Goal: Task Accomplishment & Management: Complete application form

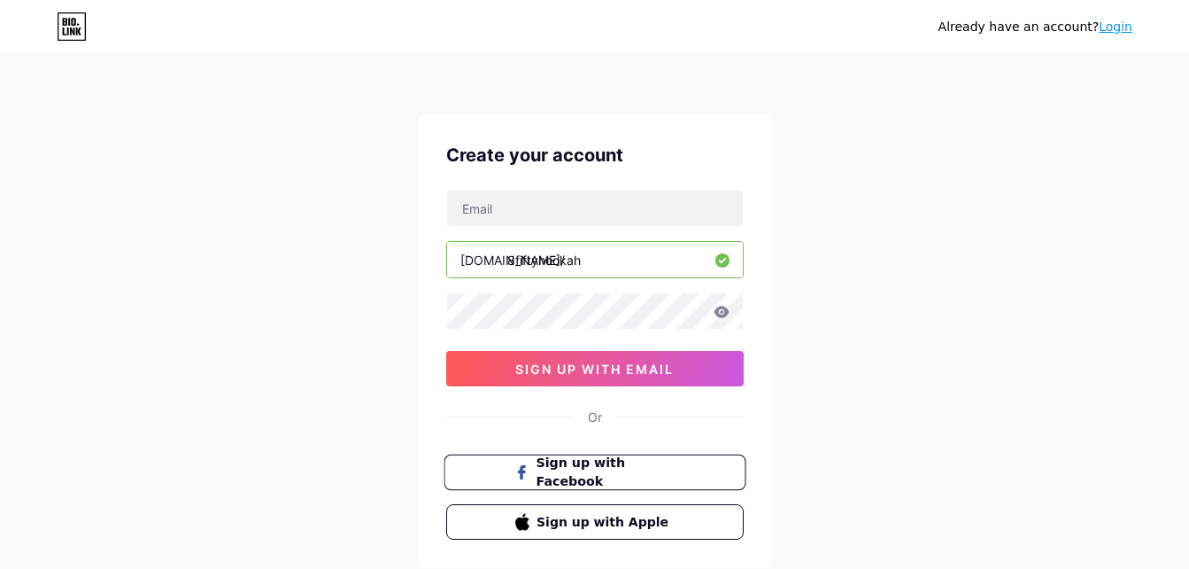
click at [610, 472] on span "Sign up with Facebook" at bounding box center [605, 472] width 139 height 38
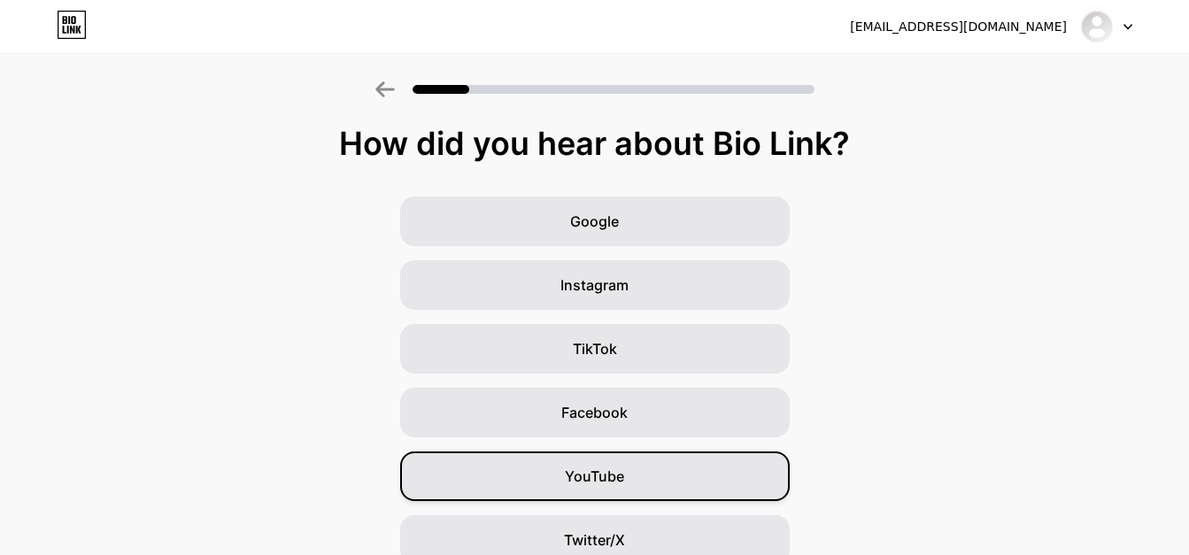
click at [633, 482] on div "YouTube" at bounding box center [595, 477] width 390 height 50
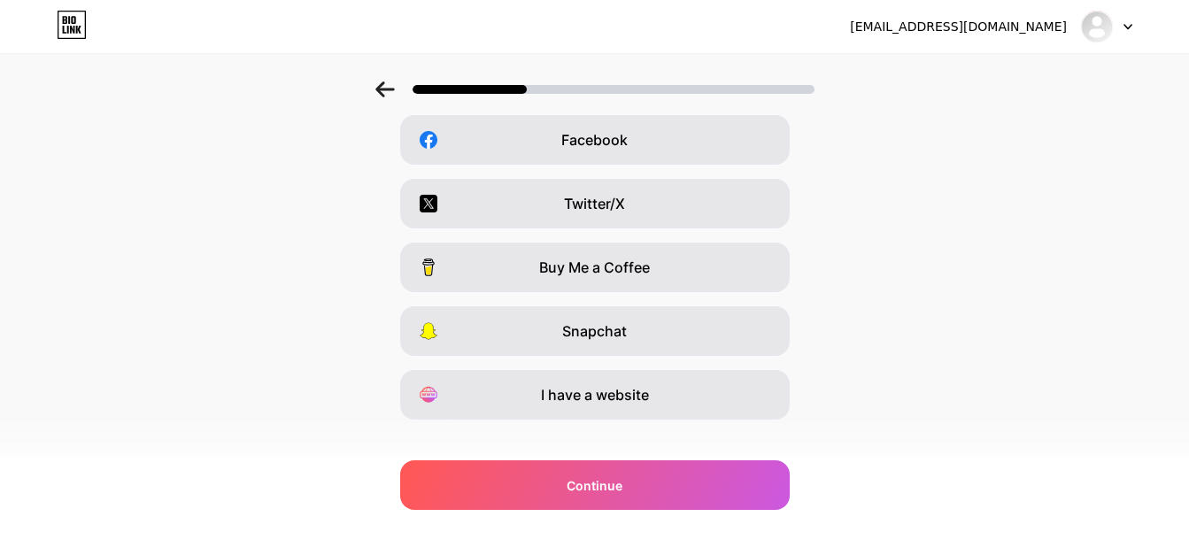
scroll to position [297, 0]
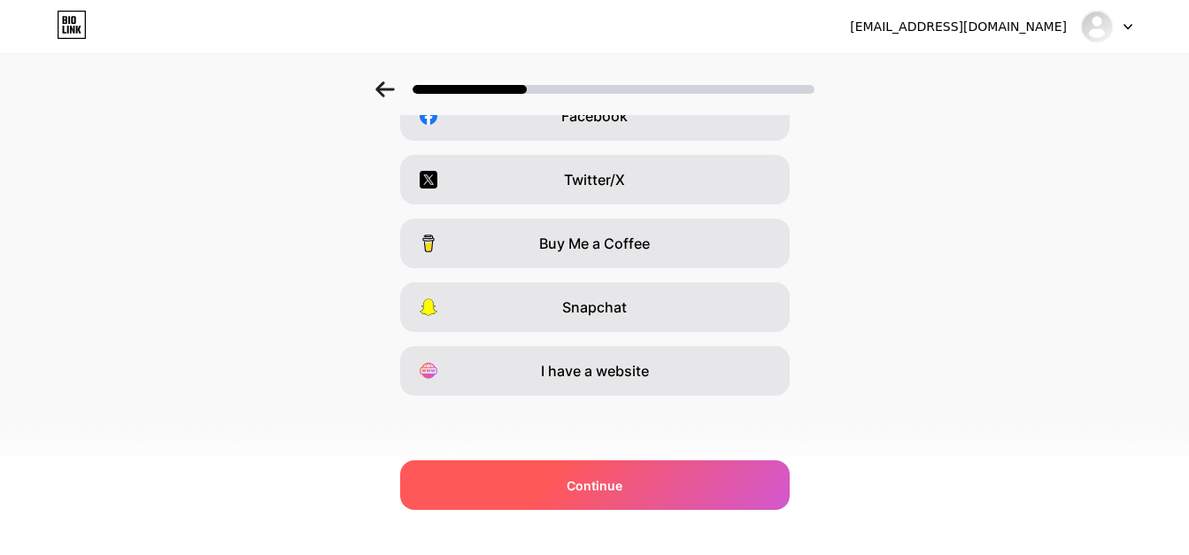
click at [689, 487] on div "Continue" at bounding box center [595, 486] width 390 height 50
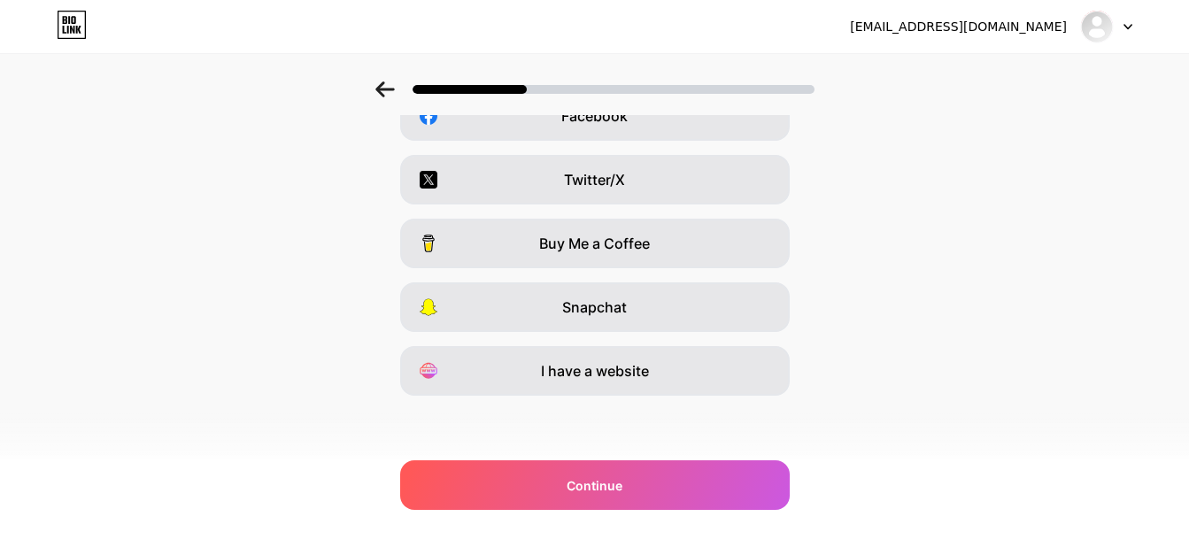
scroll to position [0, 0]
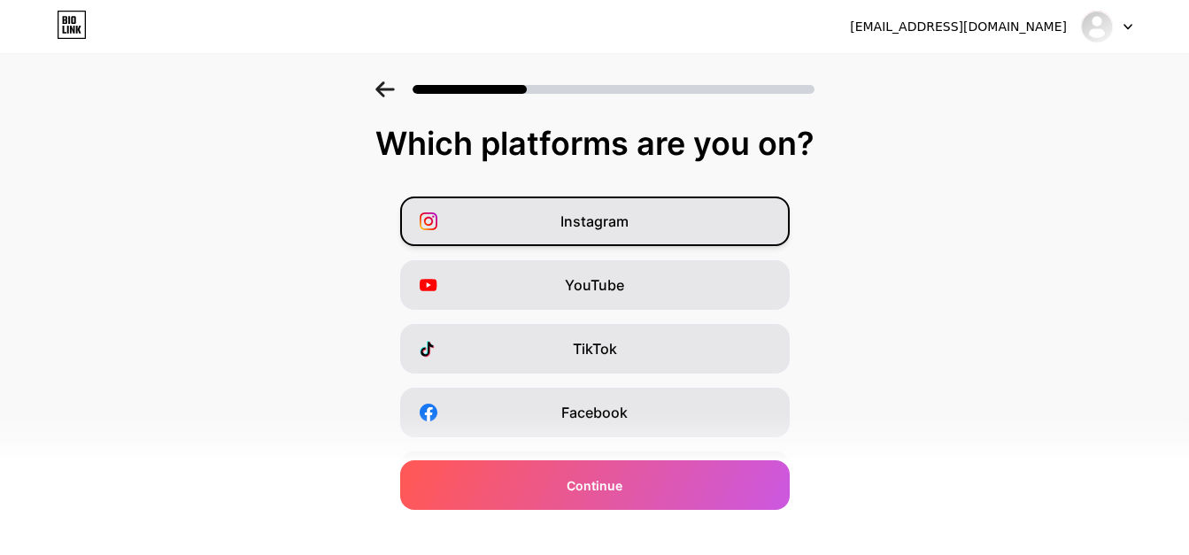
click at [629, 213] on span "Instagram" at bounding box center [595, 221] width 68 height 21
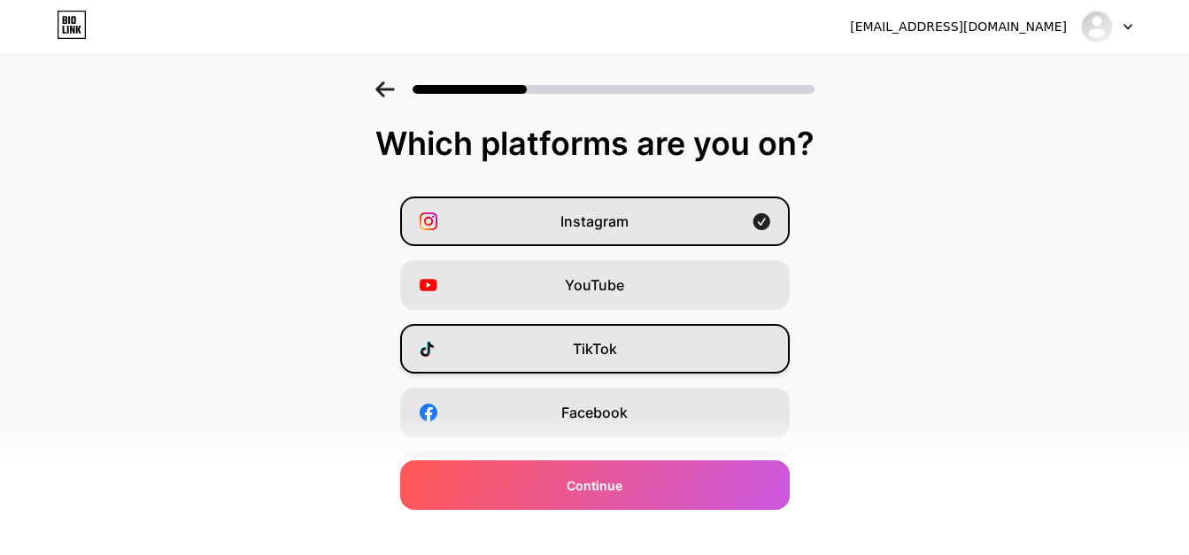
click at [625, 331] on div "TikTok" at bounding box center [595, 349] width 390 height 50
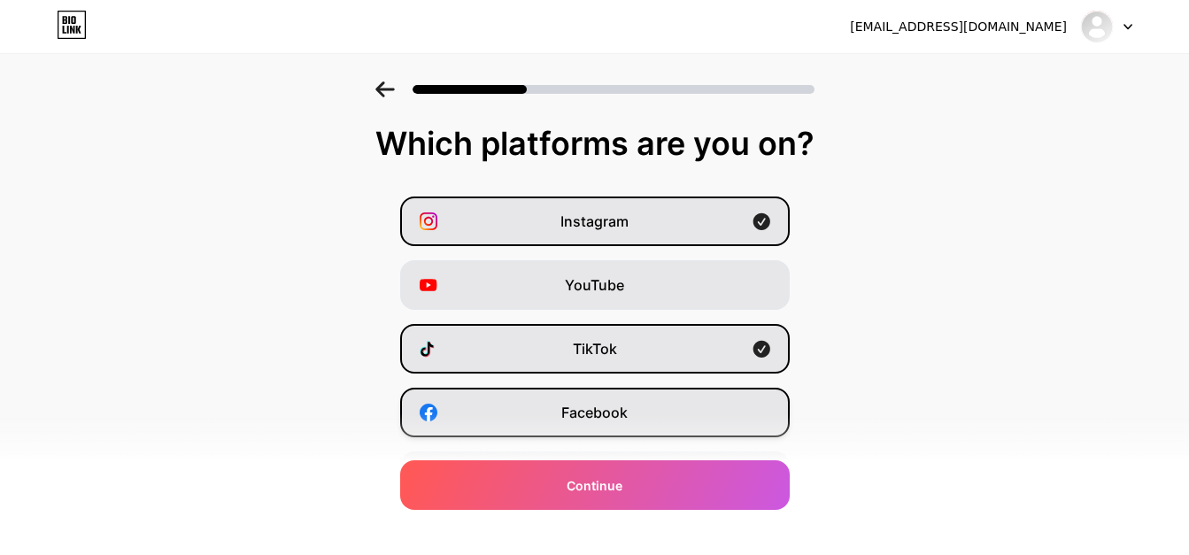
click at [633, 393] on div "Facebook" at bounding box center [595, 413] width 390 height 50
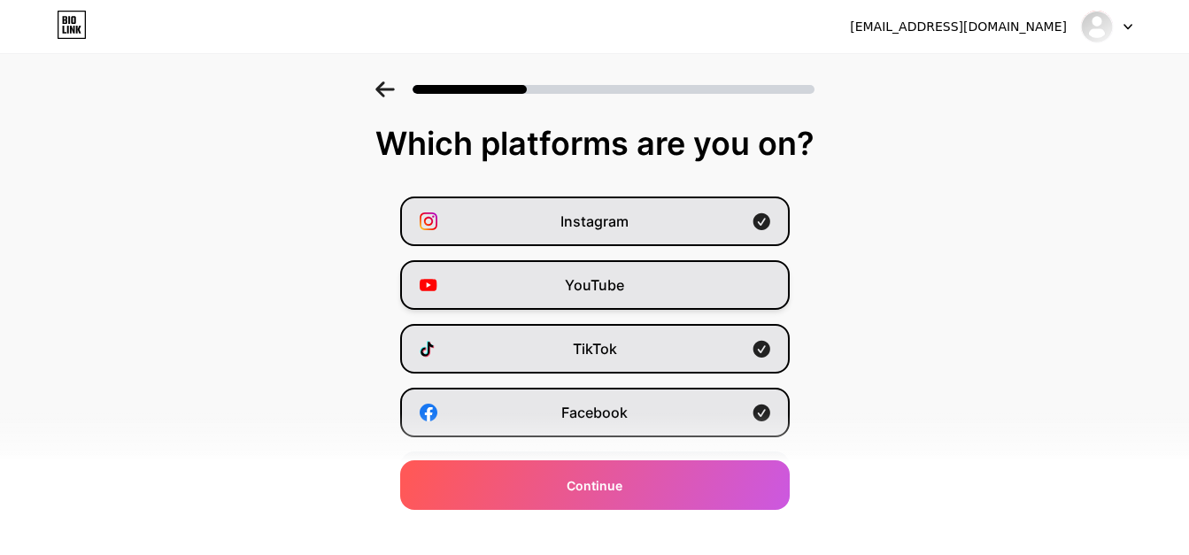
click at [695, 289] on div "YouTube" at bounding box center [595, 285] width 390 height 50
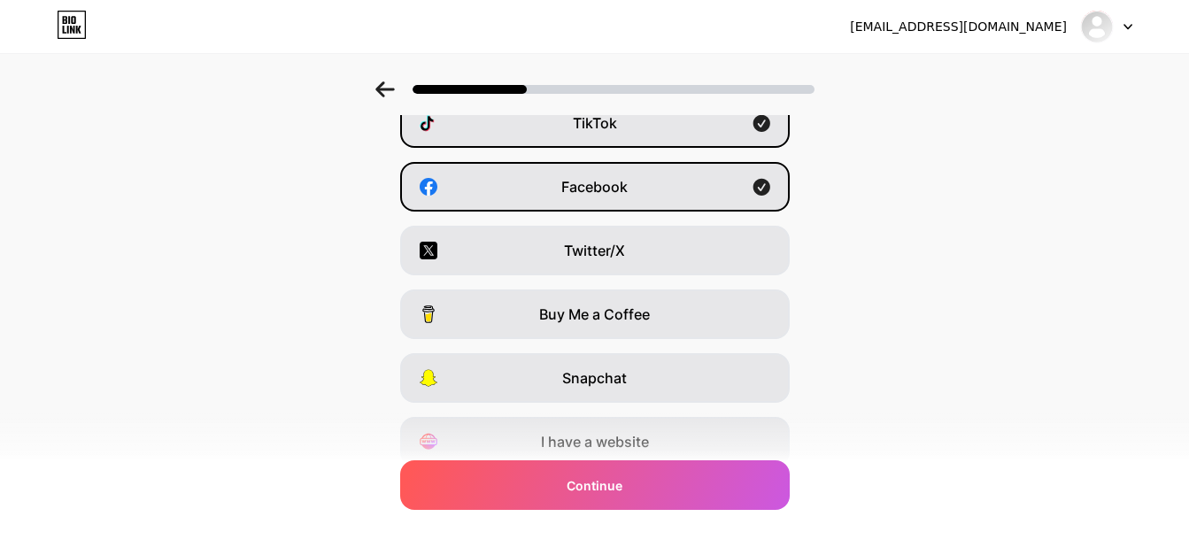
scroll to position [228, 0]
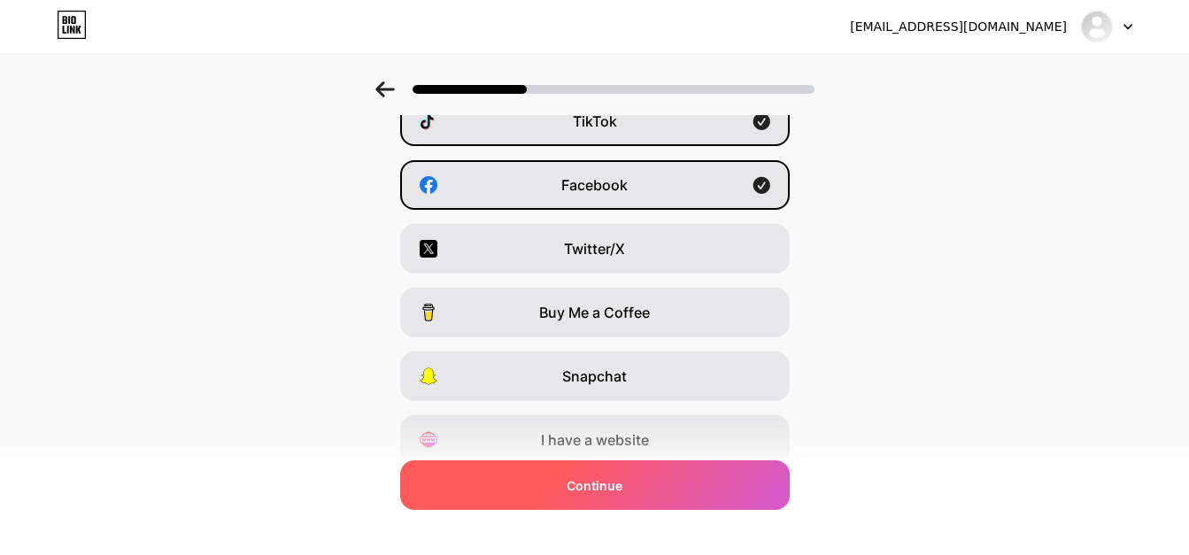
click at [700, 480] on div "Continue" at bounding box center [595, 486] width 390 height 50
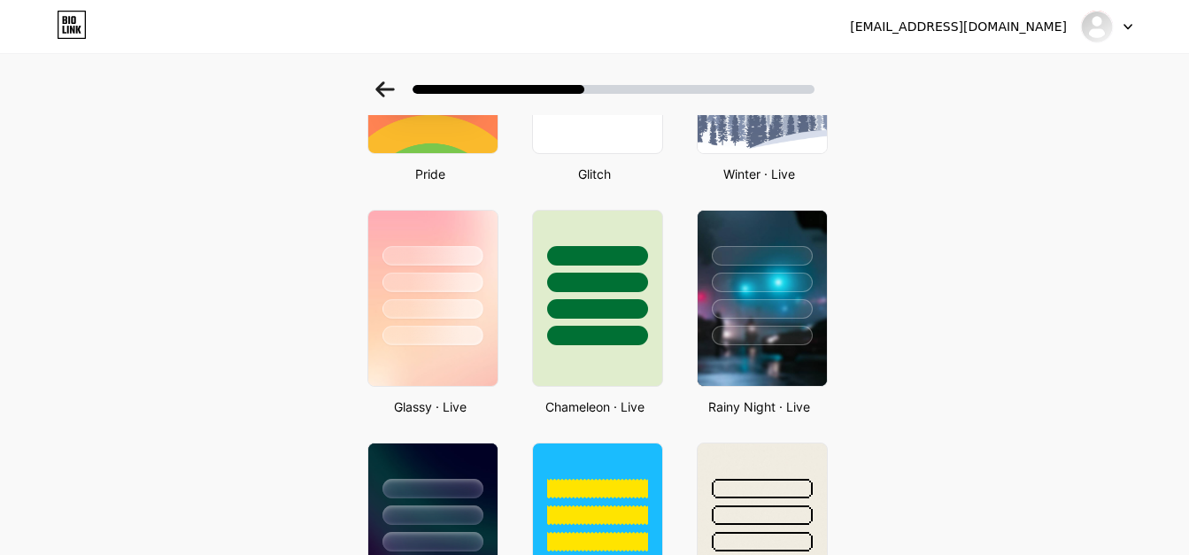
scroll to position [454, 0]
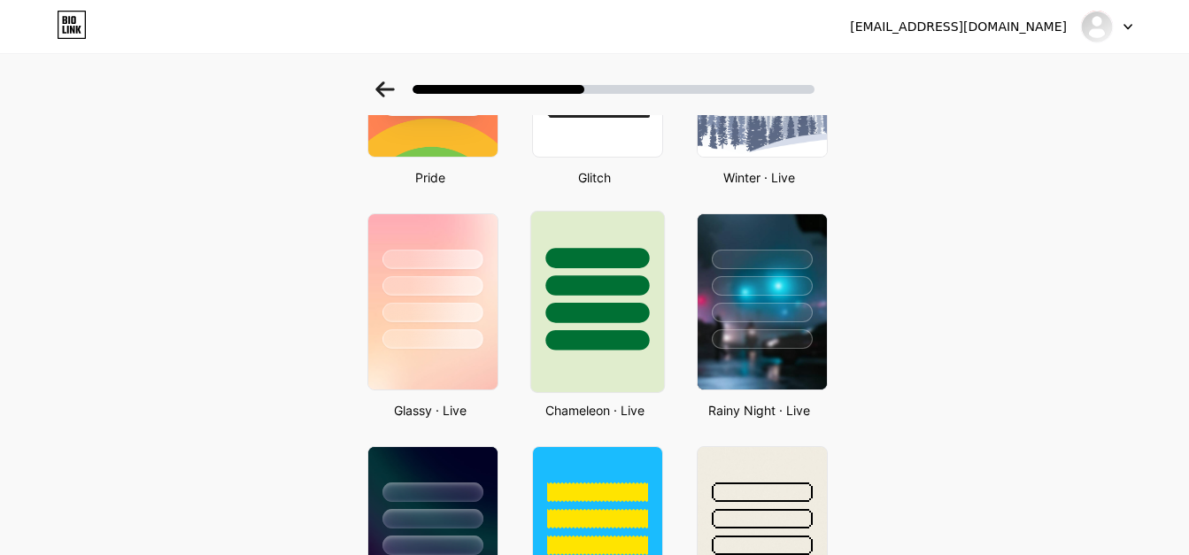
click at [608, 314] on div at bounding box center [598, 313] width 104 height 20
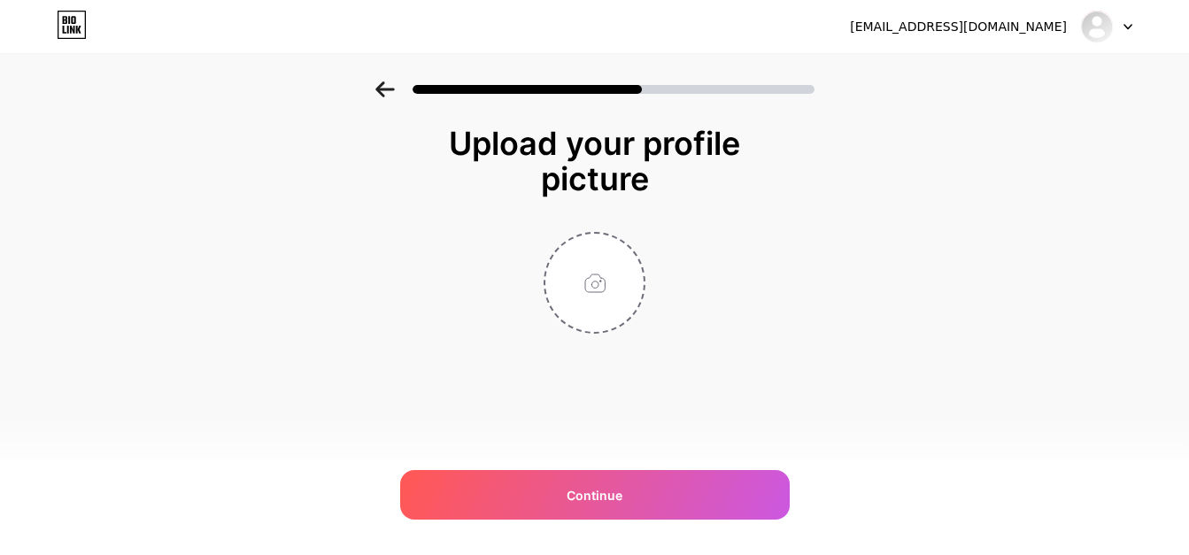
scroll to position [0, 0]
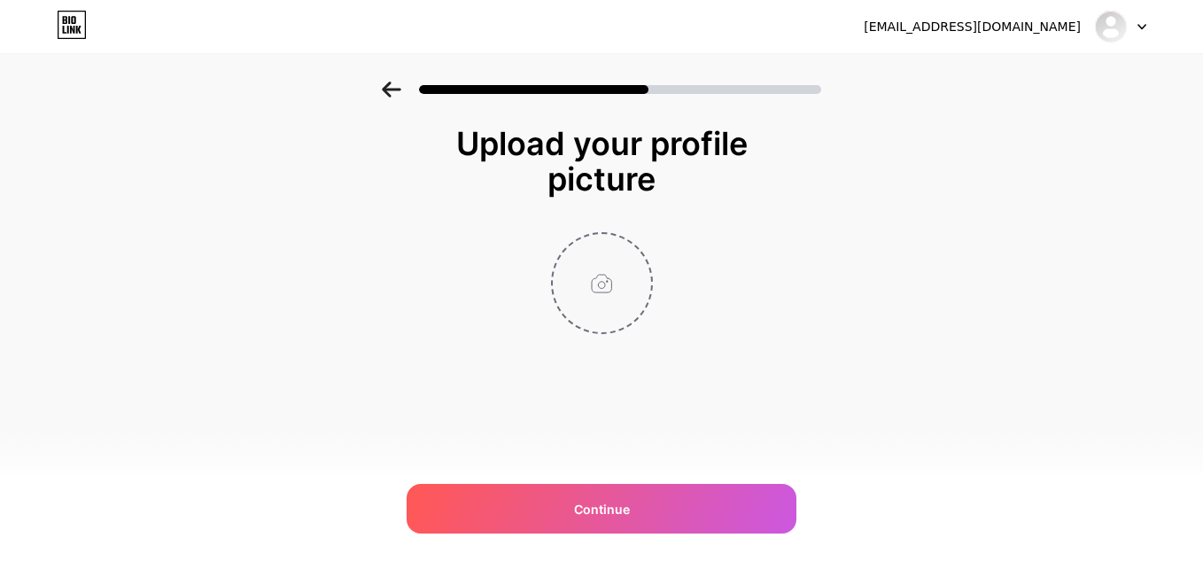
click at [616, 314] on input "file" at bounding box center [602, 283] width 98 height 98
type input "C:\fakepath\convert.webp"
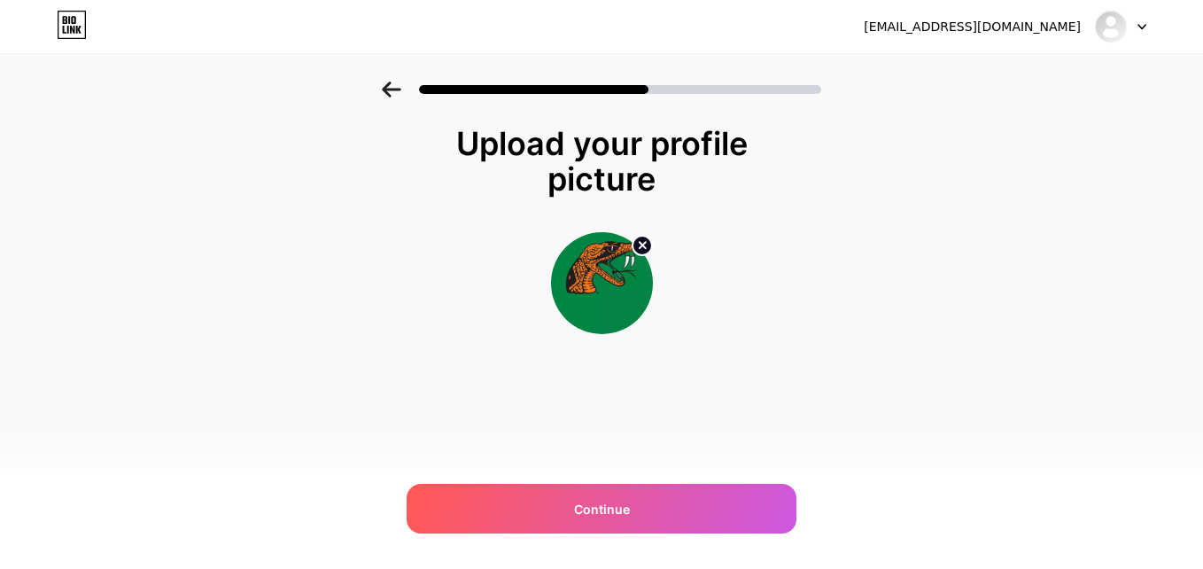
click at [597, 277] on img at bounding box center [602, 283] width 102 height 102
click at [637, 245] on circle at bounding box center [641, 245] width 19 height 19
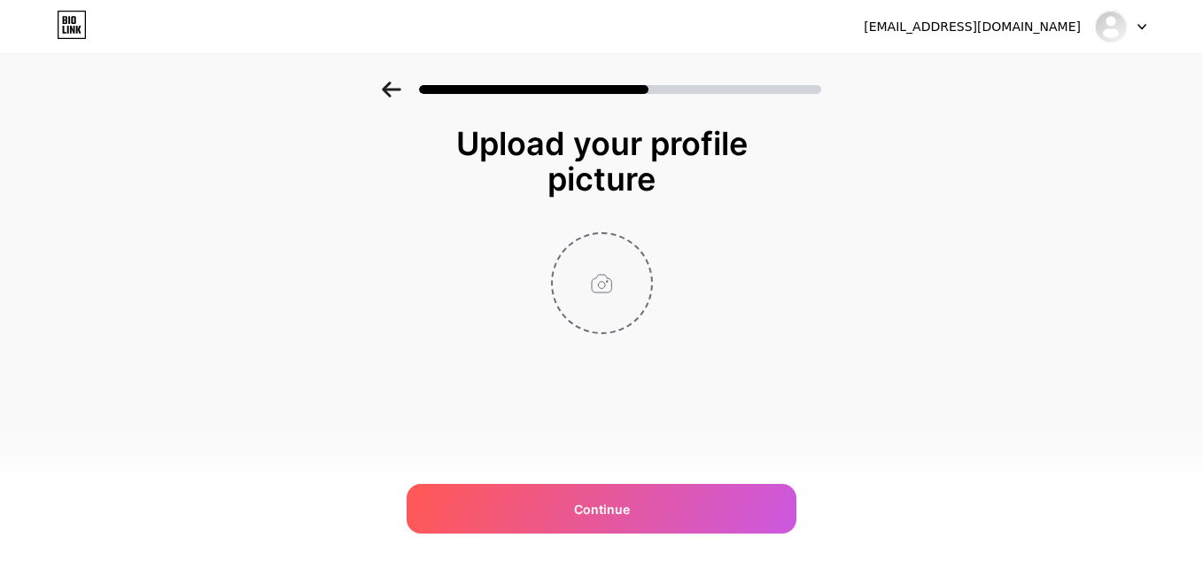
click at [605, 279] on input "file" at bounding box center [602, 283] width 98 height 98
type input "C:\fakepath\White Minimalist Elegant Wedding Menu.png"
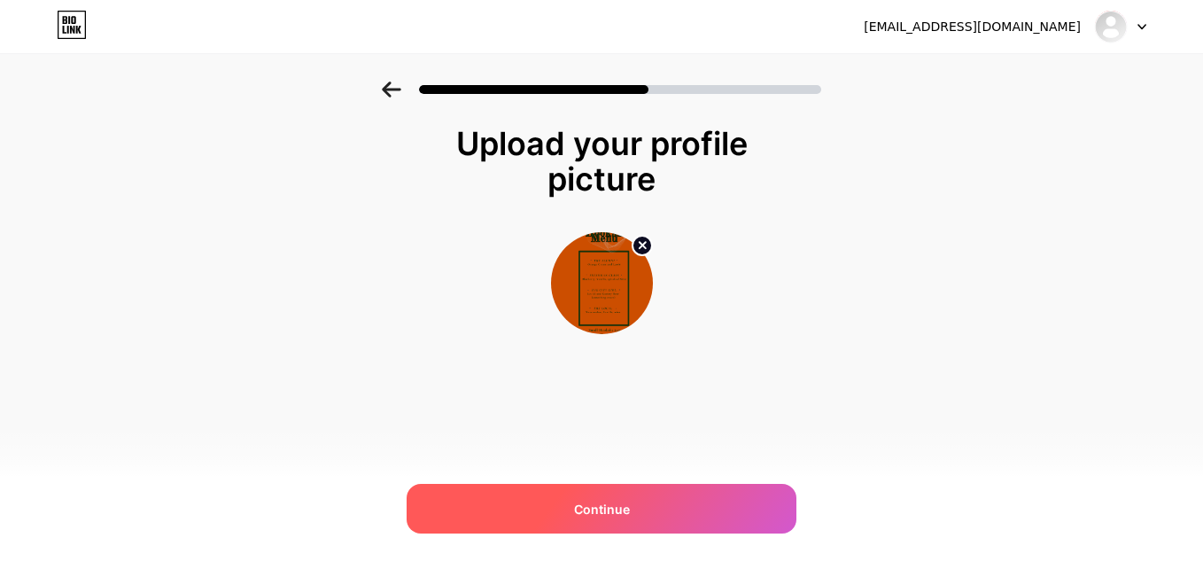
click at [637, 518] on div "Continue" at bounding box center [601, 509] width 390 height 50
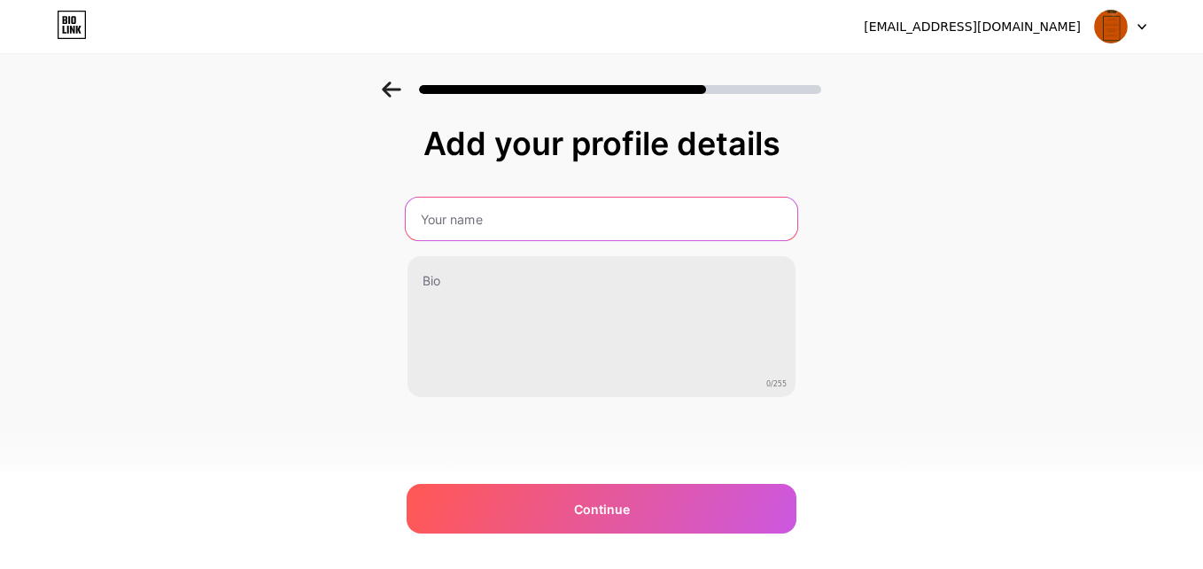
click at [599, 223] on input "text" at bounding box center [601, 218] width 391 height 43
type input "8FiftyHookah"
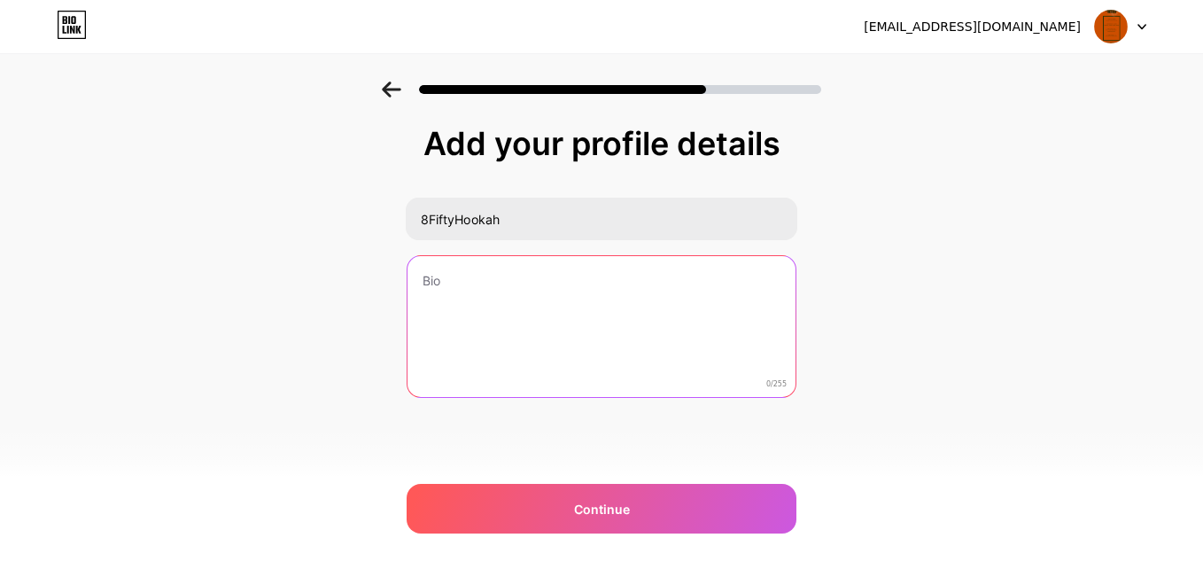
click at [491, 291] on textarea at bounding box center [601, 327] width 388 height 143
click at [491, 291] on textarea at bounding box center [601, 327] width 391 height 144
type textarea "M"
paste textarea "Light up the night."
paste textarea "Scan to Pay → Apple Pay & Cash App Accepted"
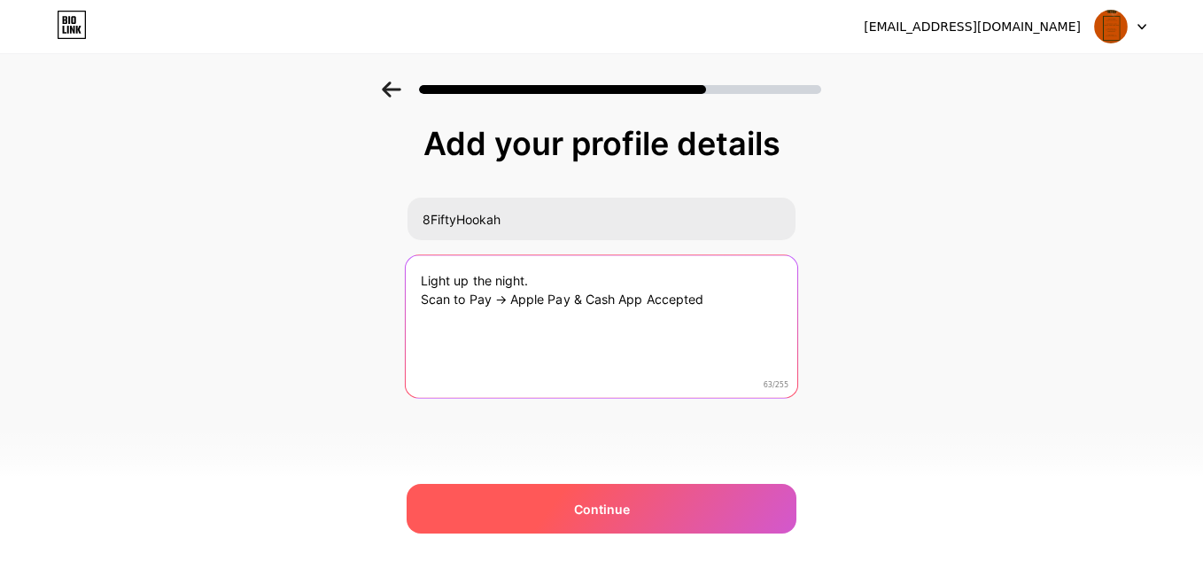
type textarea "Light up the night. Scan to Pay → Apple Pay & Cash App Accepted"
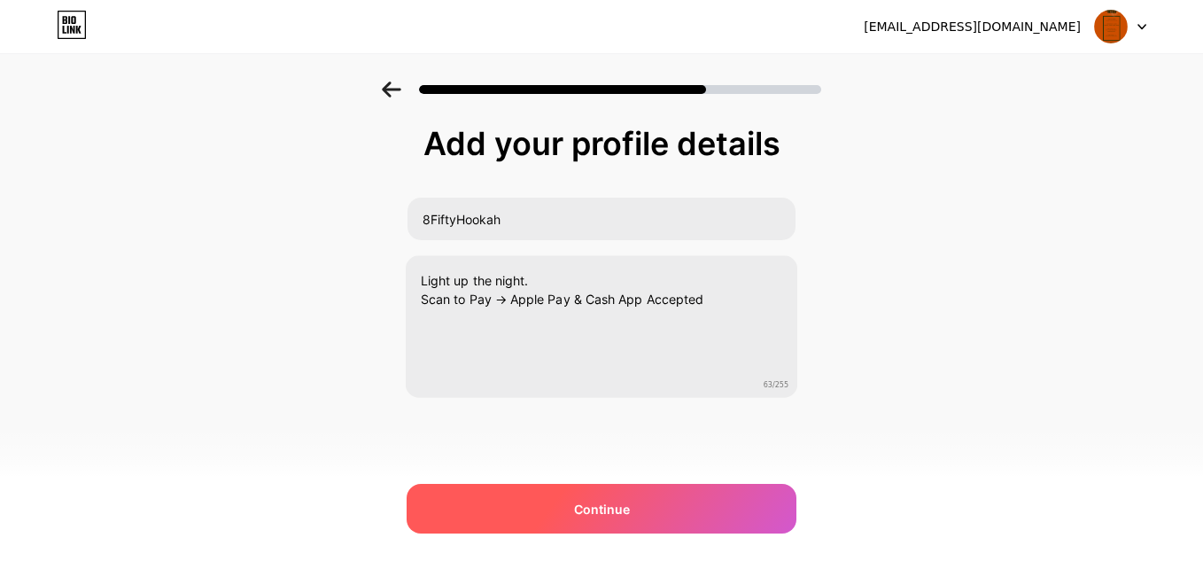
click at [615, 511] on span "Continue" at bounding box center [602, 508] width 56 height 19
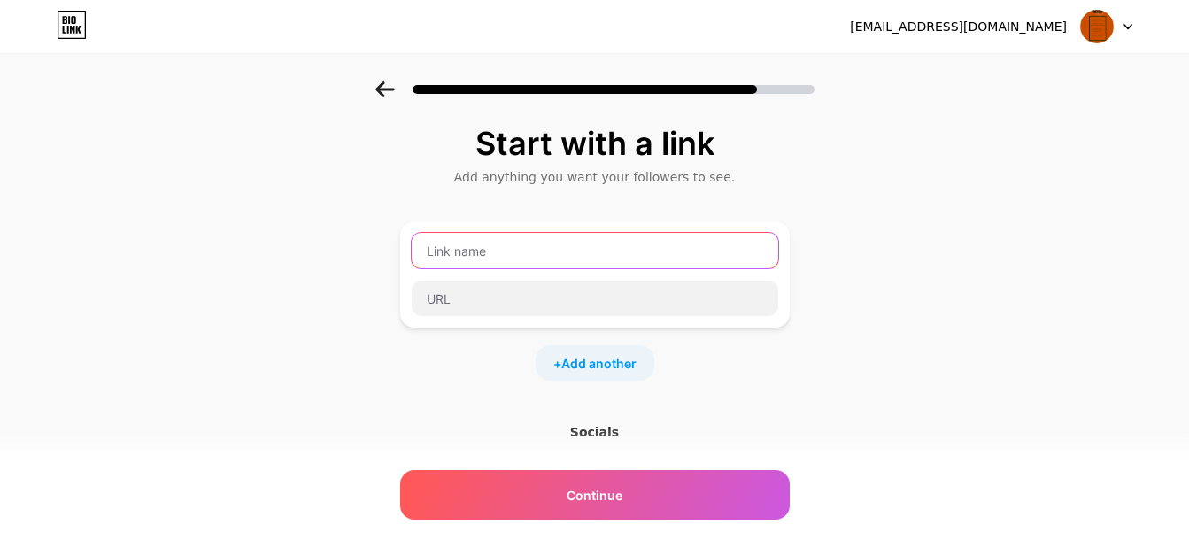
click at [499, 259] on input "text" at bounding box center [595, 250] width 367 height 35
type input "Cash App"
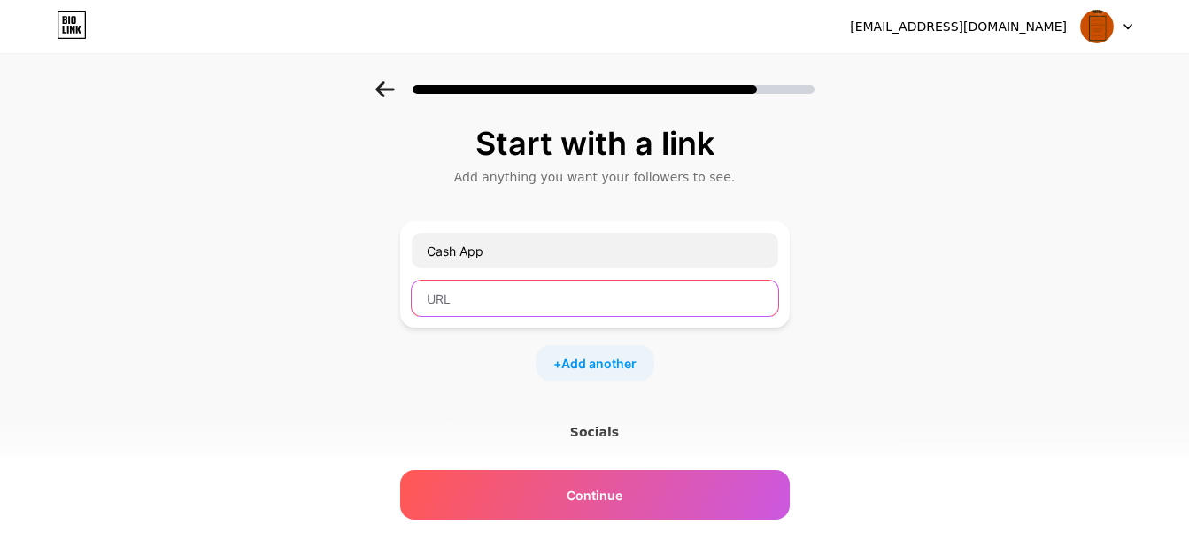
click at [468, 290] on input "text" at bounding box center [595, 298] width 367 height 35
paste input "https://cash.app/$AskRemi"
type input "https://cash.app/$AskRemi"
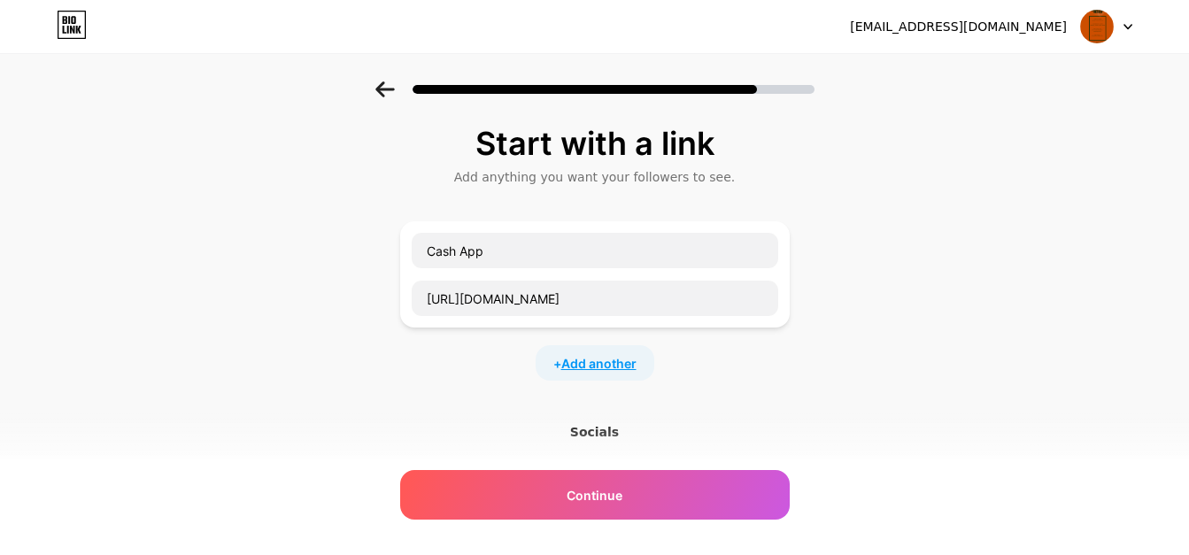
click at [631, 358] on span "Add another" at bounding box center [598, 363] width 75 height 19
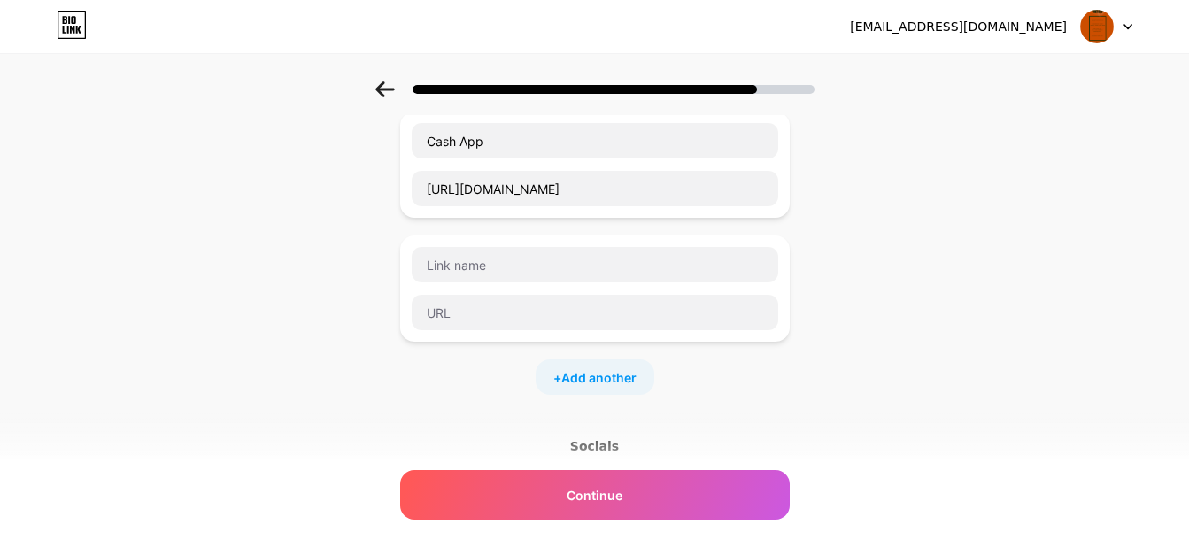
scroll to position [113, 0]
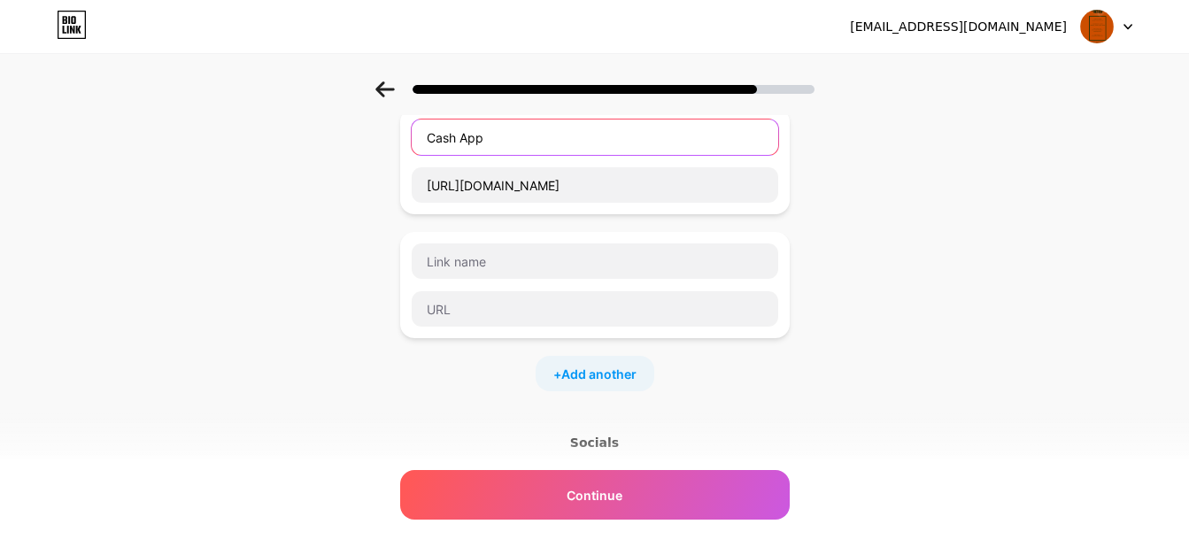
click at [640, 143] on input "Cash App" at bounding box center [595, 137] width 367 height 35
drag, startPoint x: 543, startPoint y: 138, endPoint x: 426, endPoint y: 150, distance: 117.5
click at [426, 150] on input "Cash App Hookah" at bounding box center [595, 137] width 367 height 35
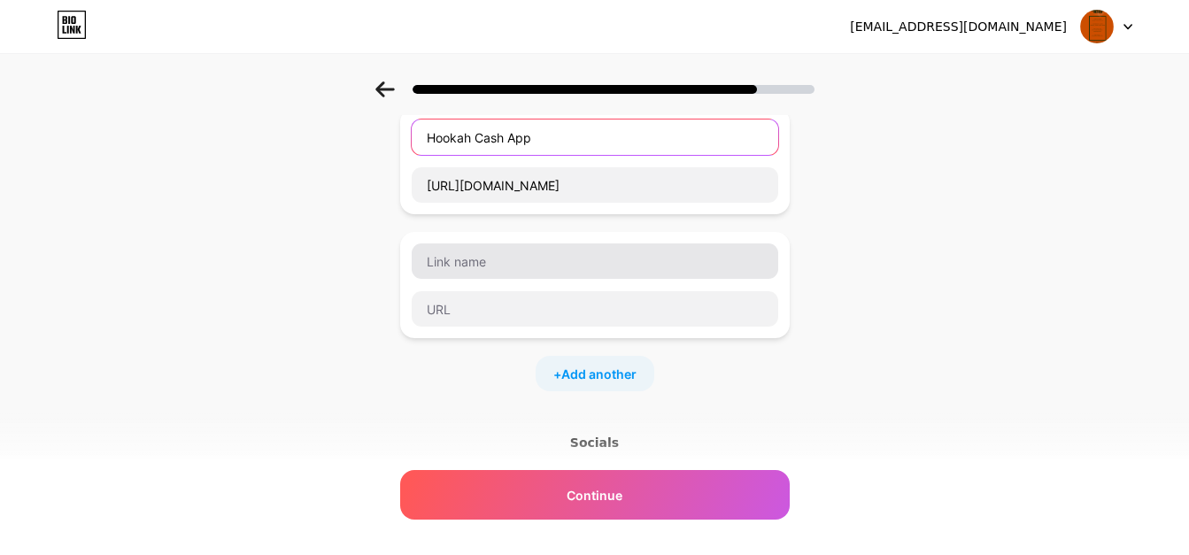
type input "Hookah Cash App"
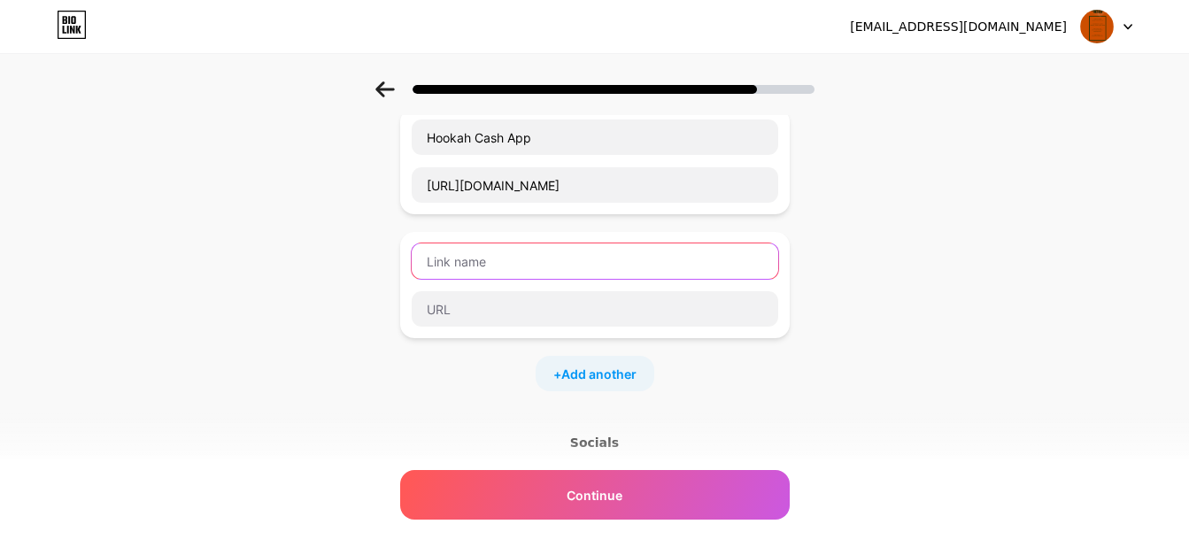
click at [582, 276] on input "text" at bounding box center [595, 261] width 367 height 35
type input "Cup Hookah Payment"
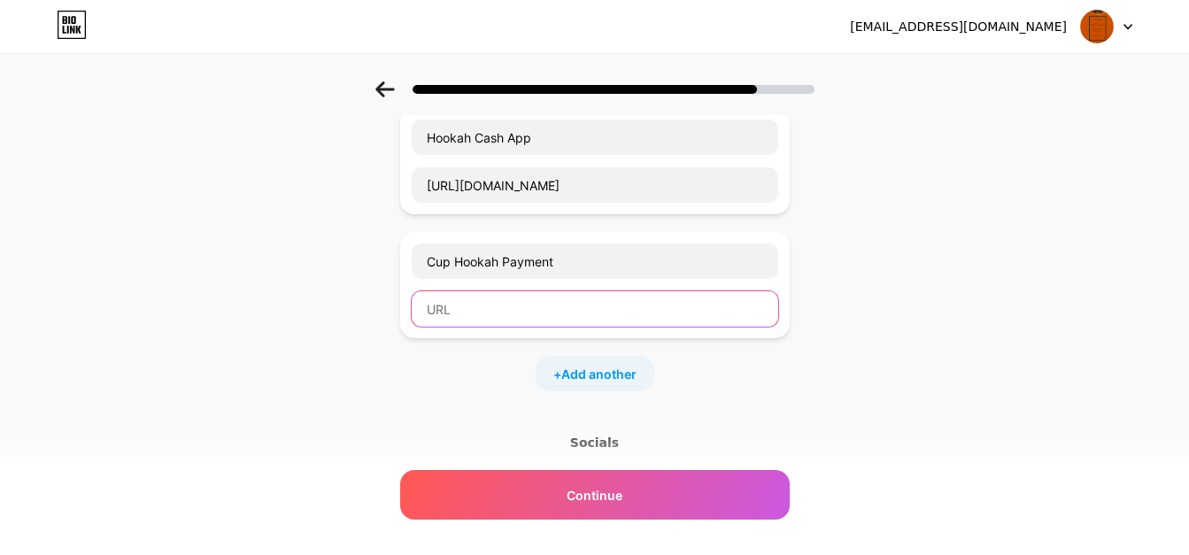
paste input "https://cash.app/$AskRemi"
type input "https://cash.app/$AprilWilliamson"
click at [614, 366] on span "Add another" at bounding box center [598, 374] width 75 height 19
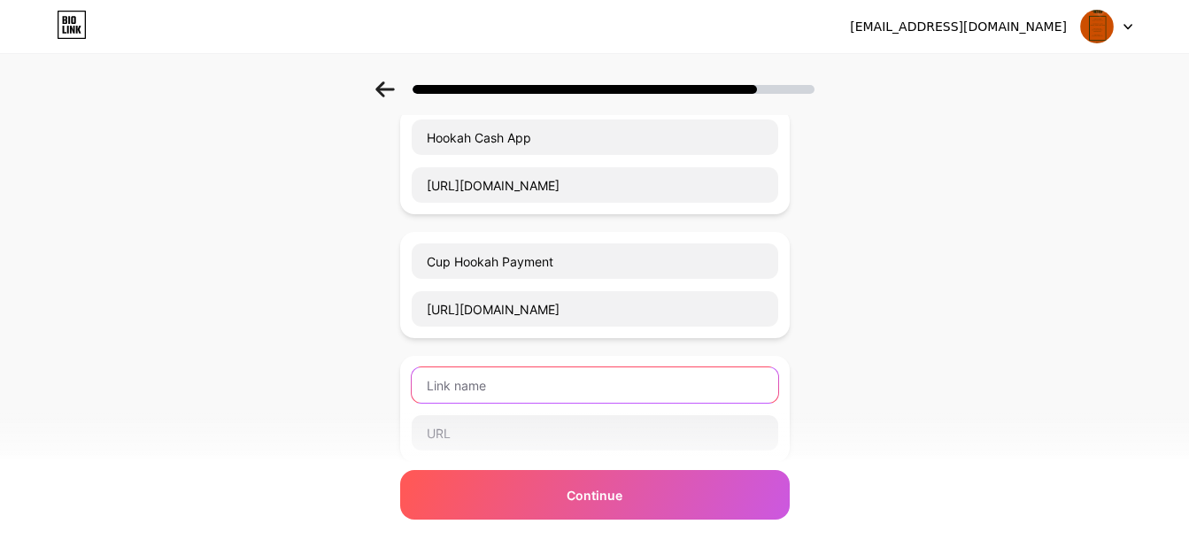
click at [512, 389] on input "text" at bounding box center [595, 385] width 367 height 35
type input "Apple Pay"
click at [492, 451] on div at bounding box center [595, 432] width 368 height 37
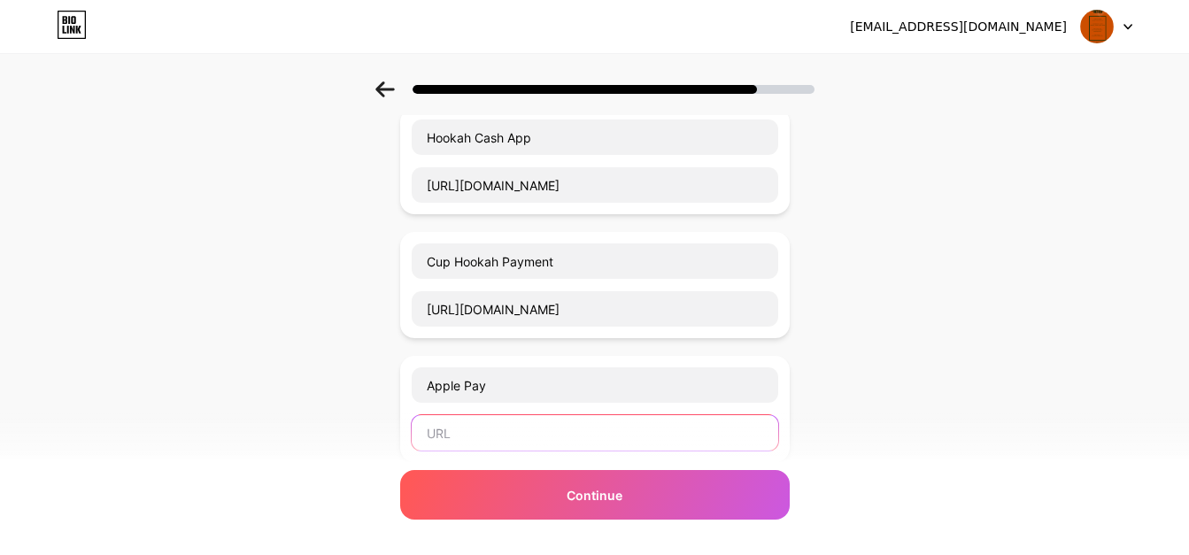
click at [501, 424] on input "text" at bounding box center [595, 432] width 367 height 35
paste input "https://paypal.me/AprylKatrina"
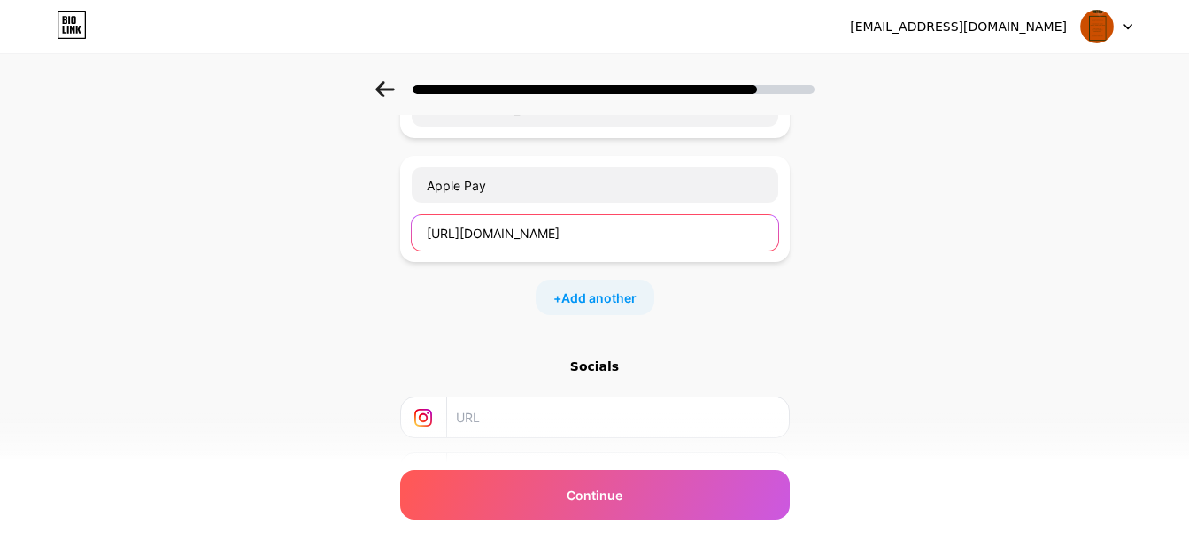
scroll to position [329, 0]
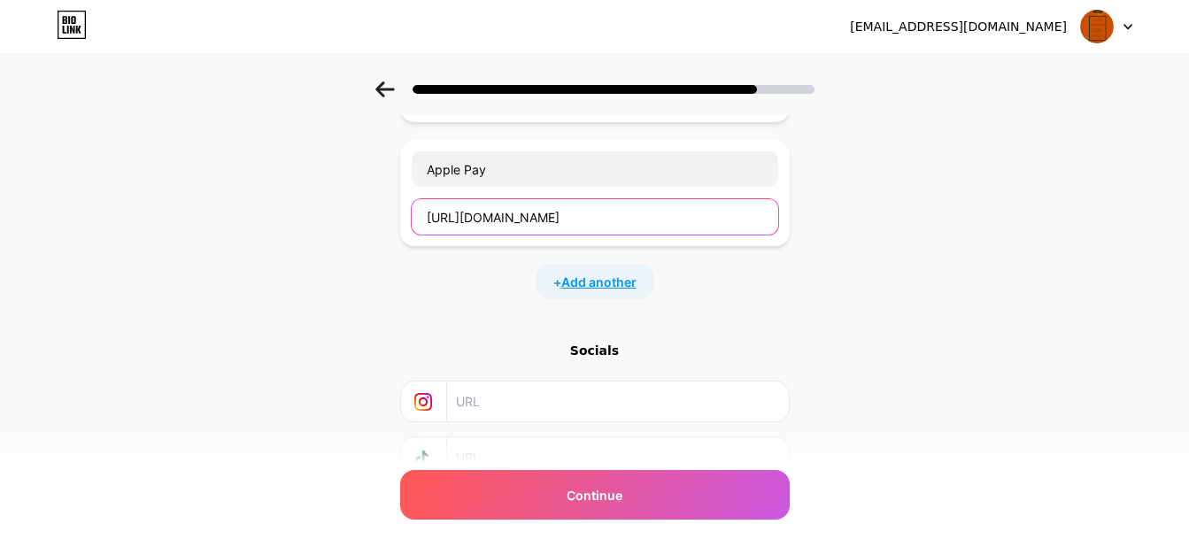
type input "https://paypal.me/AprylKatrina"
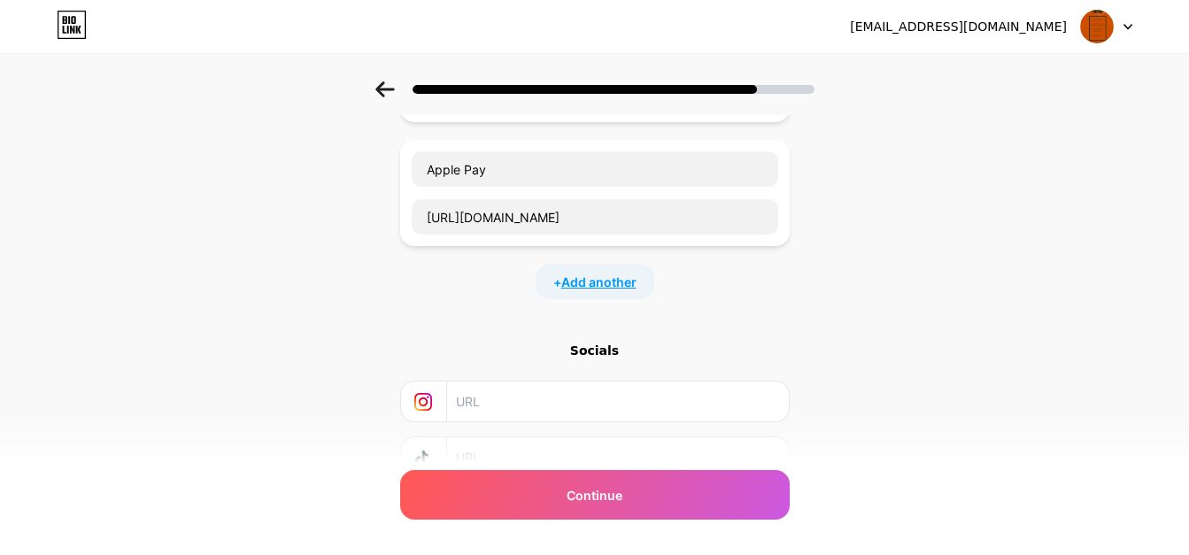
click at [599, 285] on span "Add another" at bounding box center [598, 282] width 75 height 19
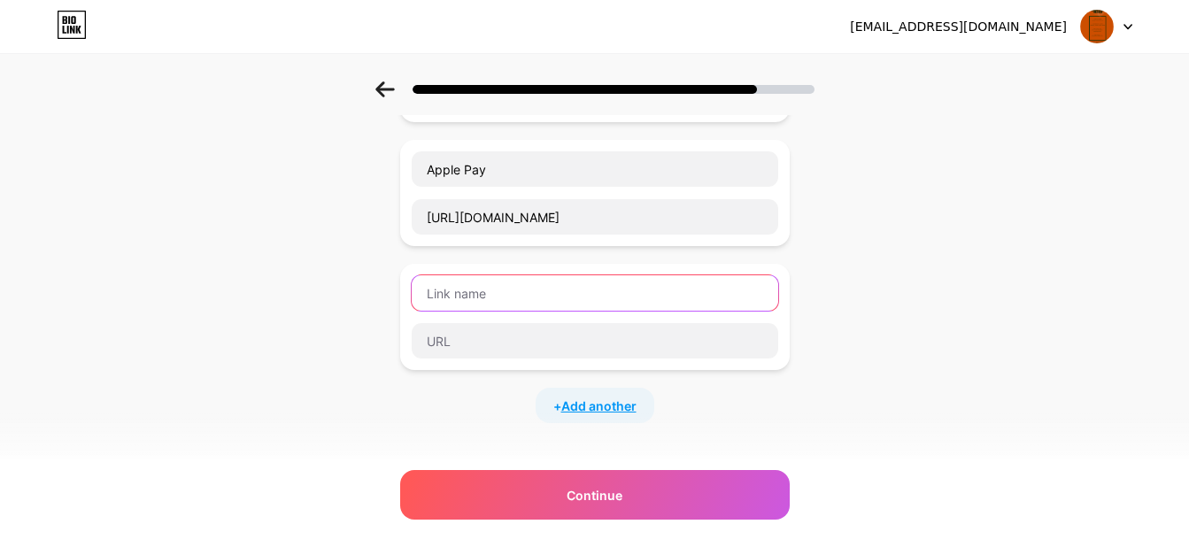
click at [599, 285] on input "text" at bounding box center [595, 292] width 367 height 35
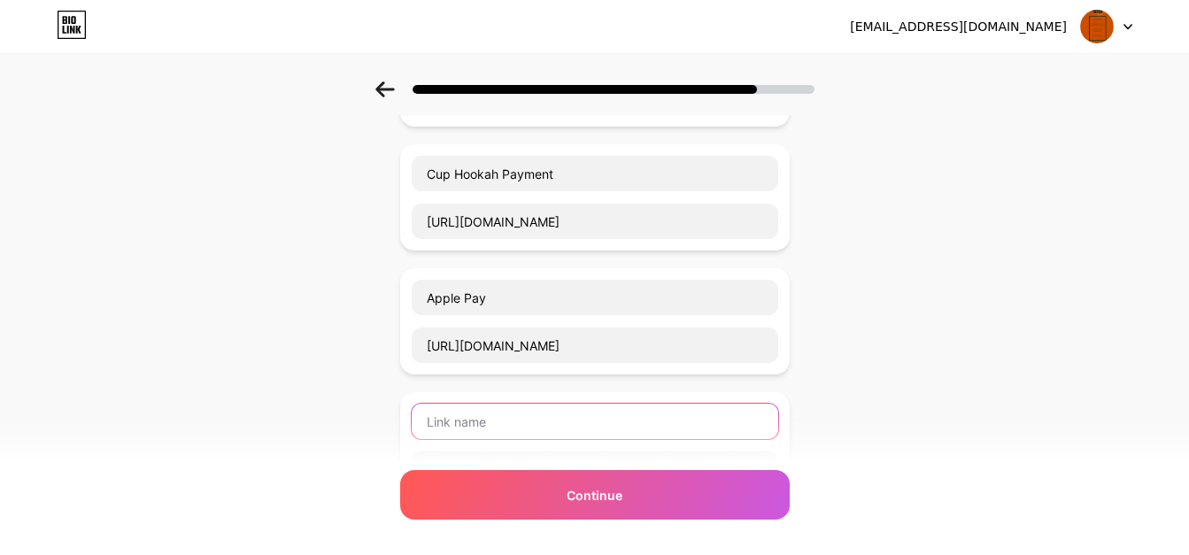
scroll to position [180, 0]
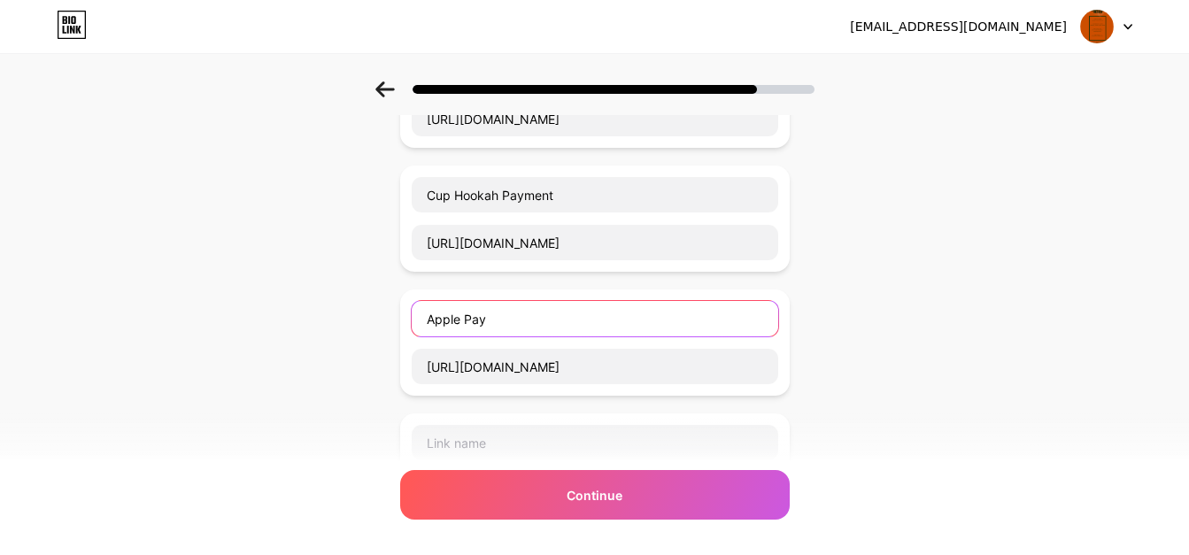
click at [431, 320] on input "Apple Pay" at bounding box center [595, 318] width 367 height 35
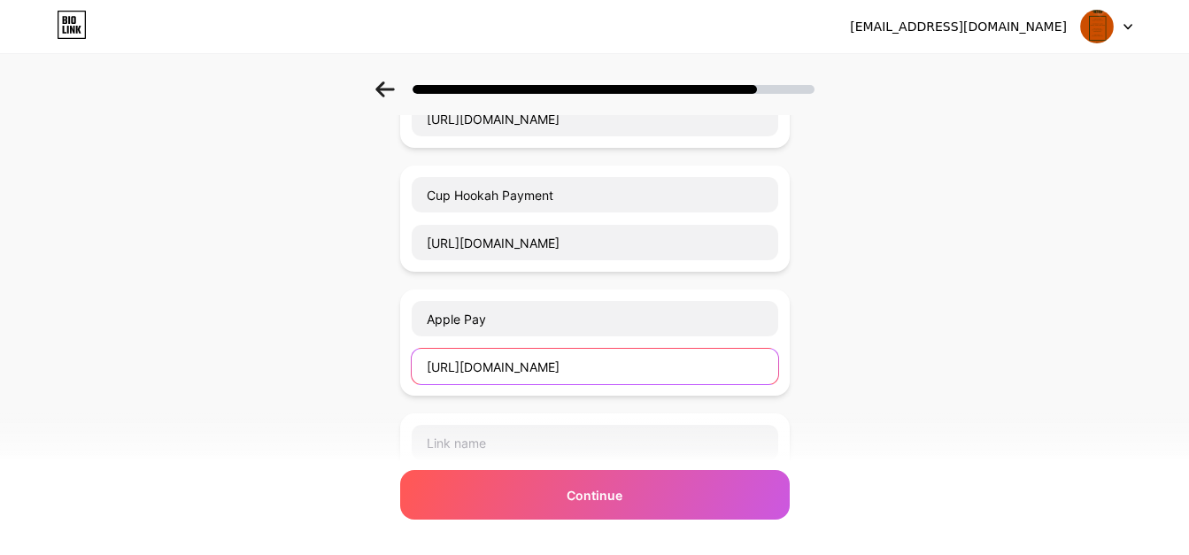
drag, startPoint x: 636, startPoint y: 368, endPoint x: 426, endPoint y: 365, distance: 209.9
click at [426, 365] on input "https://paypal.me/AprylKatrina" at bounding box center [595, 366] width 367 height 35
